Goal: Task Accomplishment & Management: Manage account settings

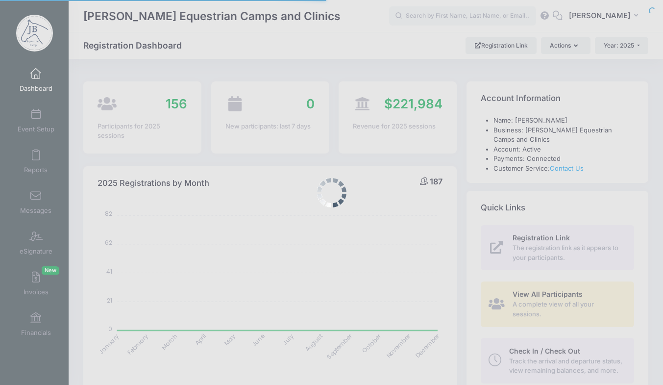
select select
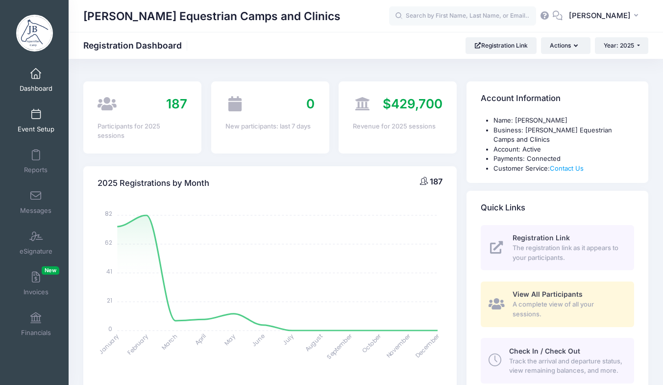
click at [37, 121] on link "Event Setup" at bounding box center [36, 120] width 47 height 34
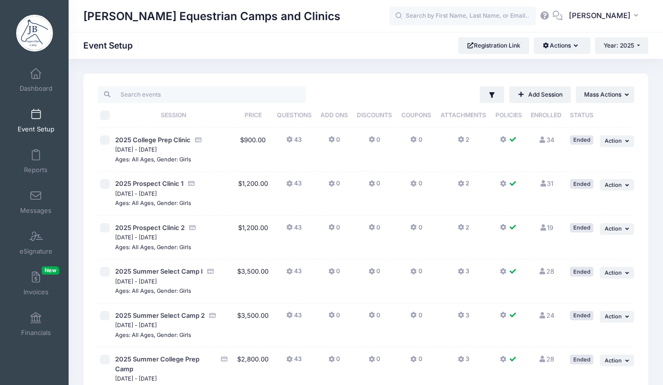
scroll to position [237, 0]
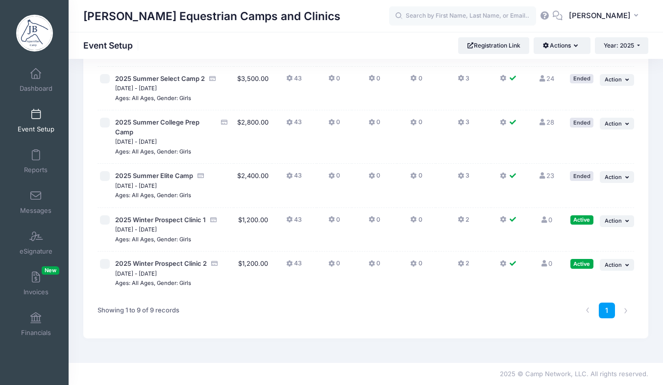
click at [300, 315] on div "Showing 1 to 9 of 9 records" at bounding box center [206, 310] width 227 height 31
click at [148, 219] on span "2025 Winter Prospect Clinic 1" at bounding box center [160, 220] width 91 height 8
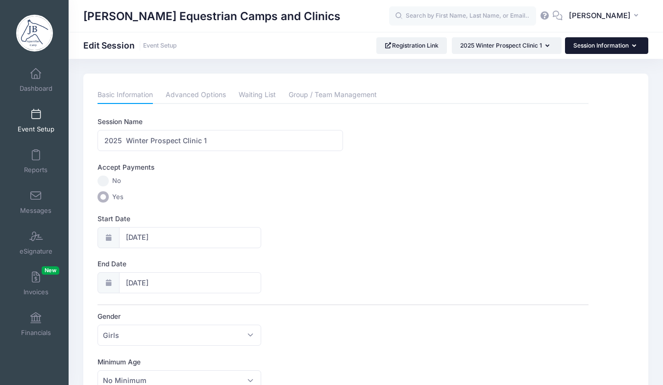
click at [593, 53] on button "Session Information" at bounding box center [606, 45] width 83 height 17
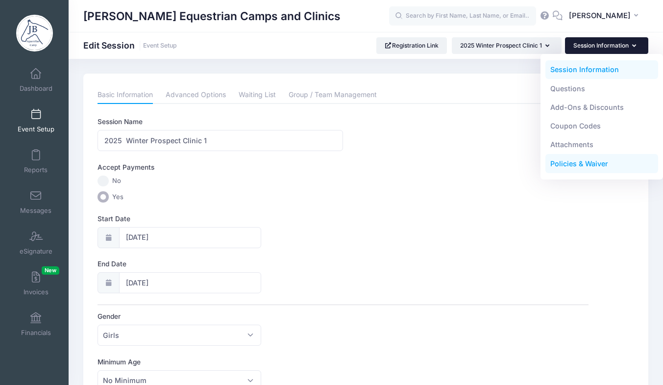
click at [583, 163] on link "Policies & Waiver" at bounding box center [602, 163] width 113 height 19
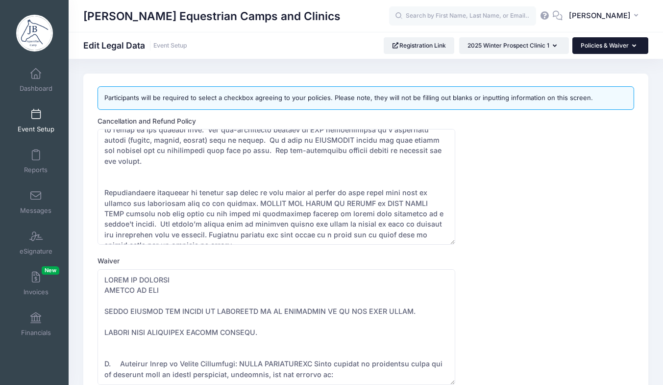
click at [617, 37] on button "Policies & Waiver" at bounding box center [611, 45] width 76 height 17
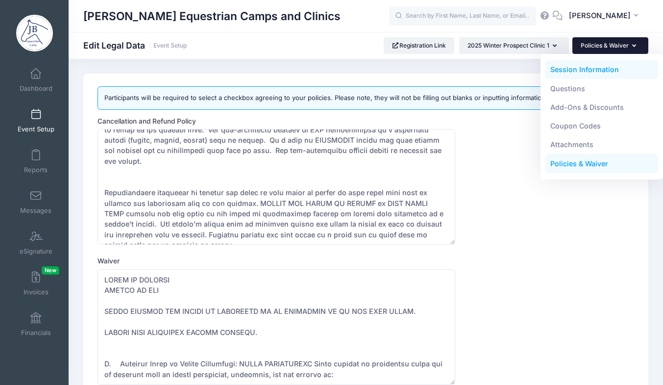
click at [593, 66] on link "Session Information" at bounding box center [602, 69] width 113 height 19
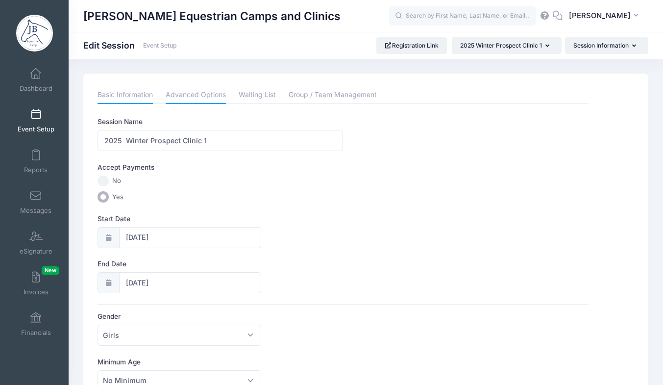
click at [197, 95] on link "Advanced Options" at bounding box center [196, 95] width 60 height 18
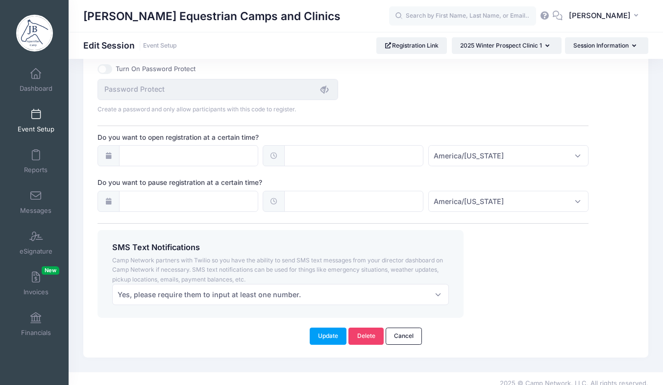
scroll to position [740, 0]
click at [589, 46] on button "Session Information" at bounding box center [606, 45] width 83 height 17
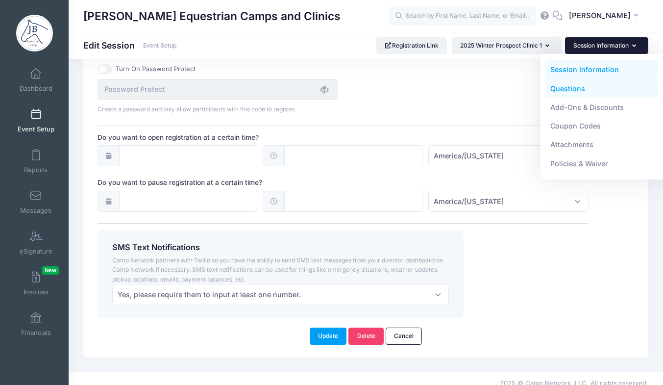
click at [572, 80] on link "Questions" at bounding box center [602, 88] width 113 height 19
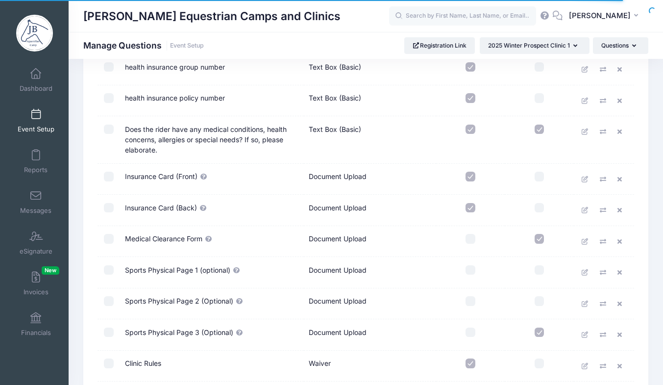
scroll to position [1221, 0]
